Goal: Task Accomplishment & Management: Complete application form

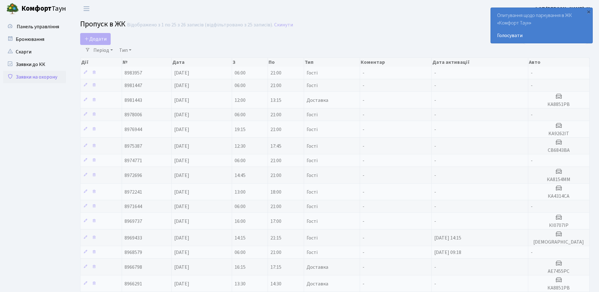
select select "25"
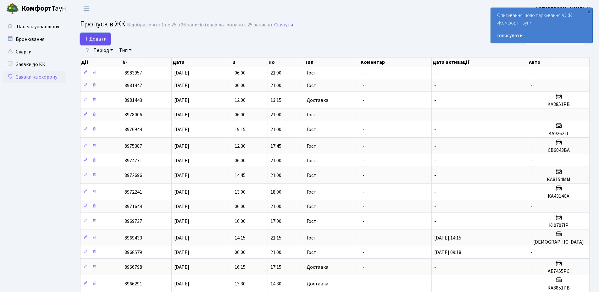
click at [106, 37] on span "Додати" at bounding box center [95, 39] width 22 height 7
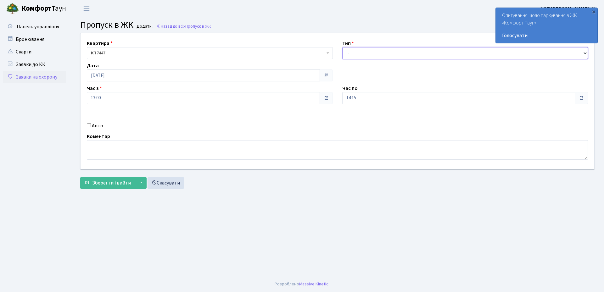
click at [374, 55] on select "- Доставка Таксі Гості Сервіс" at bounding box center [465, 53] width 246 height 12
select select "3"
click at [342, 47] on select "- Доставка Таксі Гості Сервіс" at bounding box center [465, 53] width 246 height 12
click at [364, 101] on input "14:15" at bounding box center [458, 98] width 233 height 12
click at [360, 118] on icon at bounding box center [359, 119] width 17 height 17
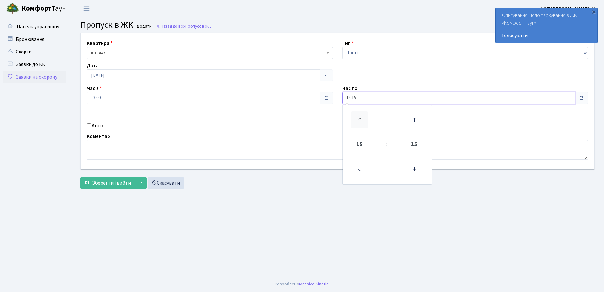
click at [360, 118] on icon at bounding box center [359, 119] width 17 height 17
type input "19:15"
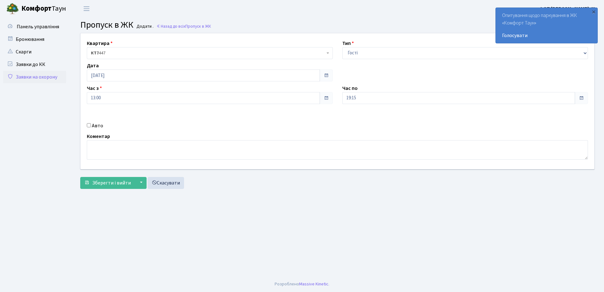
click at [99, 122] on label "Авто" at bounding box center [97, 126] width 11 height 8
click at [91, 123] on input "Авто" at bounding box center [89, 125] width 4 height 4
checkbox input "true"
paste input "ка4314са"
type input "ка4314са"
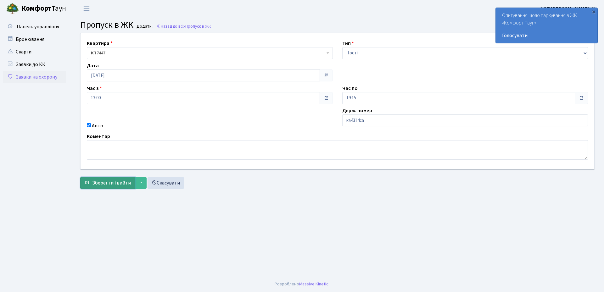
click at [98, 184] on span "Зберегти і вийти" at bounding box center [111, 183] width 39 height 7
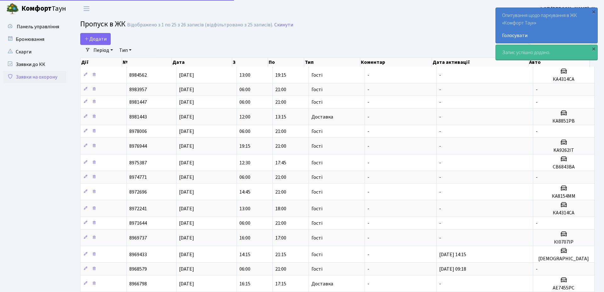
select select "25"
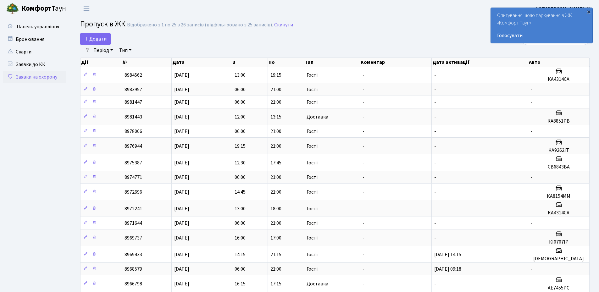
click at [589, 11] on div "×" at bounding box center [589, 11] width 6 height 6
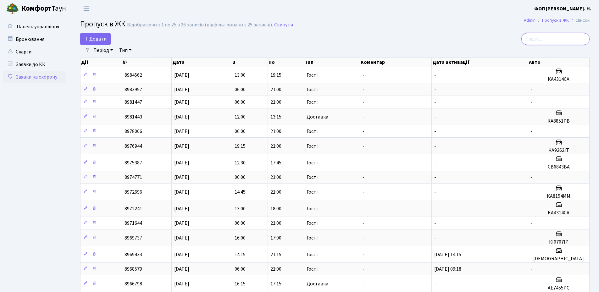
click at [552, 39] on input "search" at bounding box center [556, 39] width 68 height 12
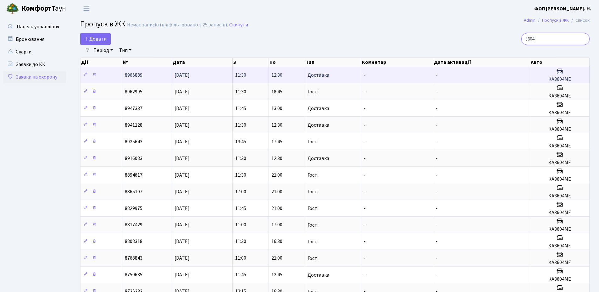
type input "3604"
drag, startPoint x: 574, startPoint y: 77, endPoint x: 546, endPoint y: 80, distance: 28.2
click at [546, 80] on h5 "КА3604МЕ" at bounding box center [560, 79] width 54 height 6
copy h5 "КА3604МЕ"
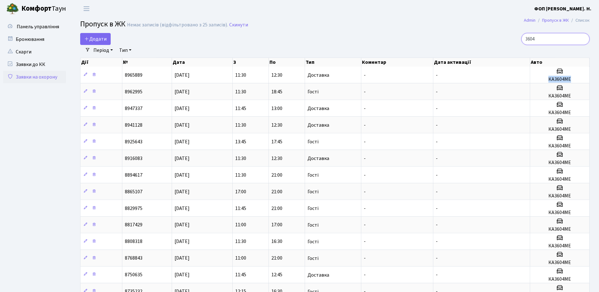
click at [584, 39] on input "3604" at bounding box center [556, 39] width 68 height 12
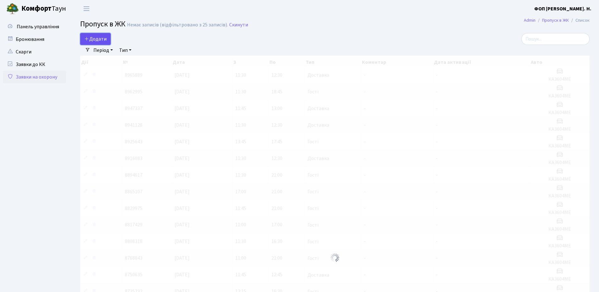
click at [100, 37] on span "Додати" at bounding box center [95, 39] width 22 height 7
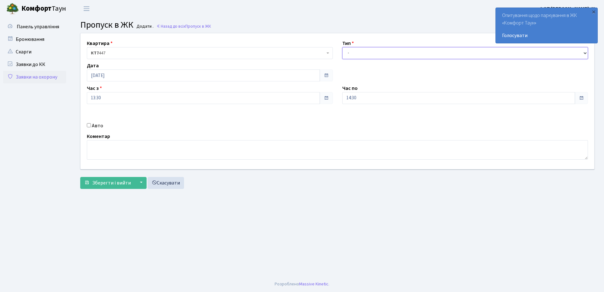
drag, startPoint x: 477, startPoint y: 53, endPoint x: 339, endPoint y: 84, distance: 141.3
click at [476, 53] on select "- Доставка Таксі Гості Сервіс" at bounding box center [465, 53] width 246 height 12
select select "3"
click at [342, 47] on select "- Доставка Таксі Гості Сервіс" at bounding box center [465, 53] width 246 height 12
click at [356, 99] on input "14:30" at bounding box center [458, 98] width 233 height 12
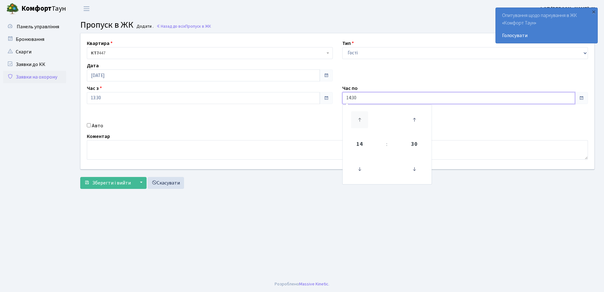
click at [361, 118] on icon at bounding box center [359, 119] width 17 height 17
type input "18:30"
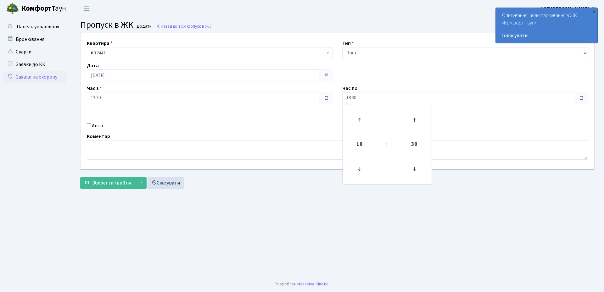
click at [101, 127] on label "Авто" at bounding box center [97, 126] width 11 height 8
click at [91, 127] on input "Авто" at bounding box center [89, 125] width 4 height 4
checkbox input "true"
paste input "КА3604МЕ"
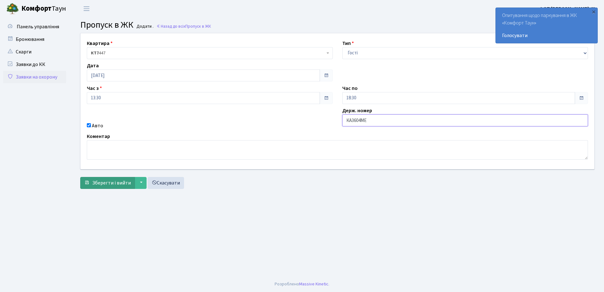
type input "КА3604МЕ"
drag, startPoint x: 109, startPoint y: 183, endPoint x: 113, endPoint y: 183, distance: 4.1
click at [109, 183] on span "Зберегти і вийти" at bounding box center [111, 183] width 39 height 7
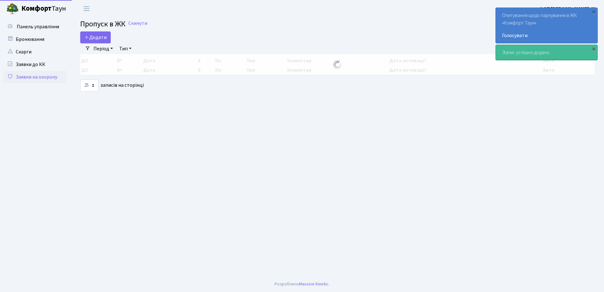
select select "25"
